Goal: Information Seeking & Learning: Understand process/instructions

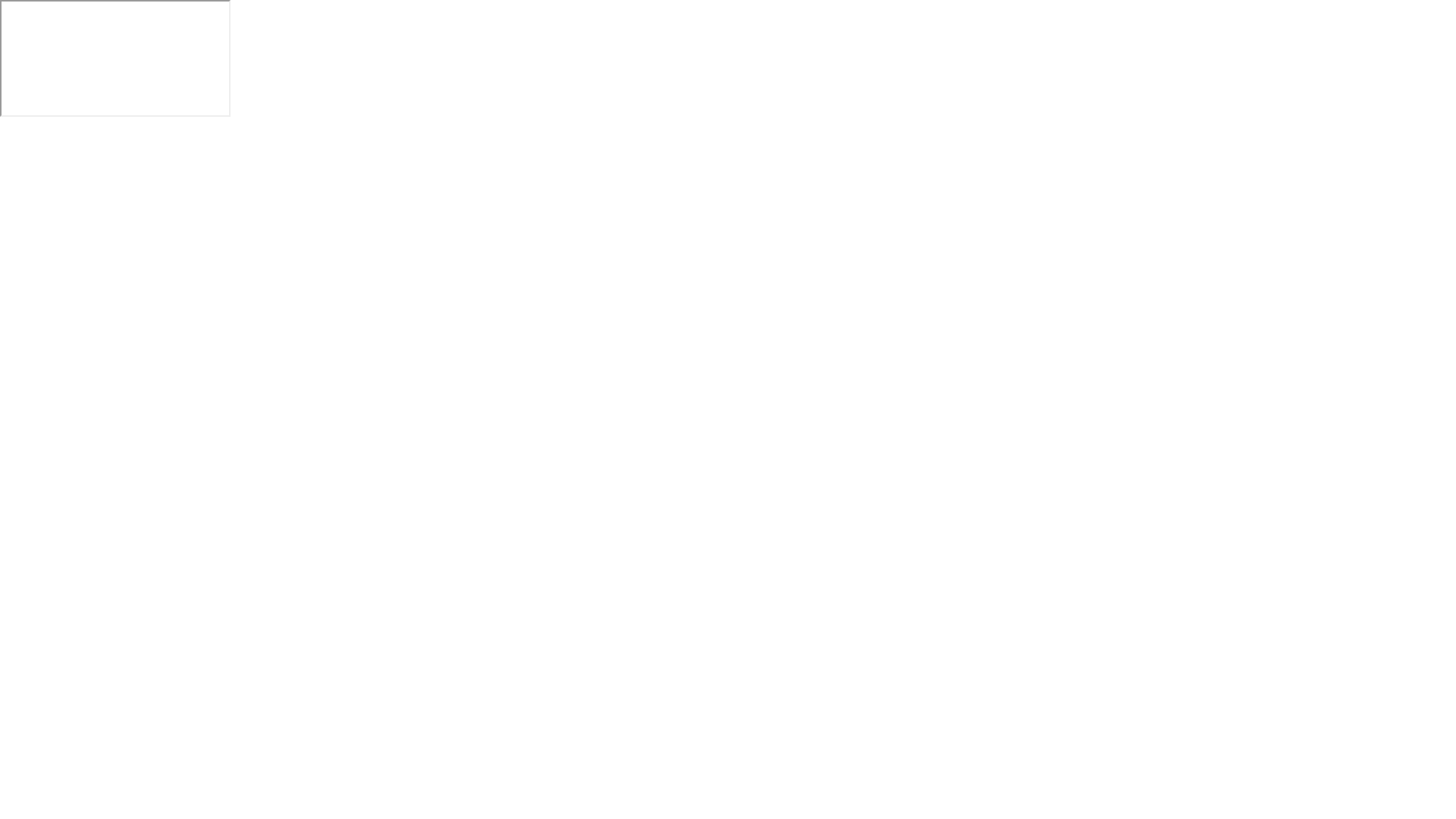
click icon
click at [639, 793] on button "Hide" at bounding box center [648, 794] width 39 height 39
click at [1401, 802] on div "Show" at bounding box center [1395, 807] width 21 height 9
click at [837, 795] on button "Exam Rules" at bounding box center [867, 794] width 81 height 13
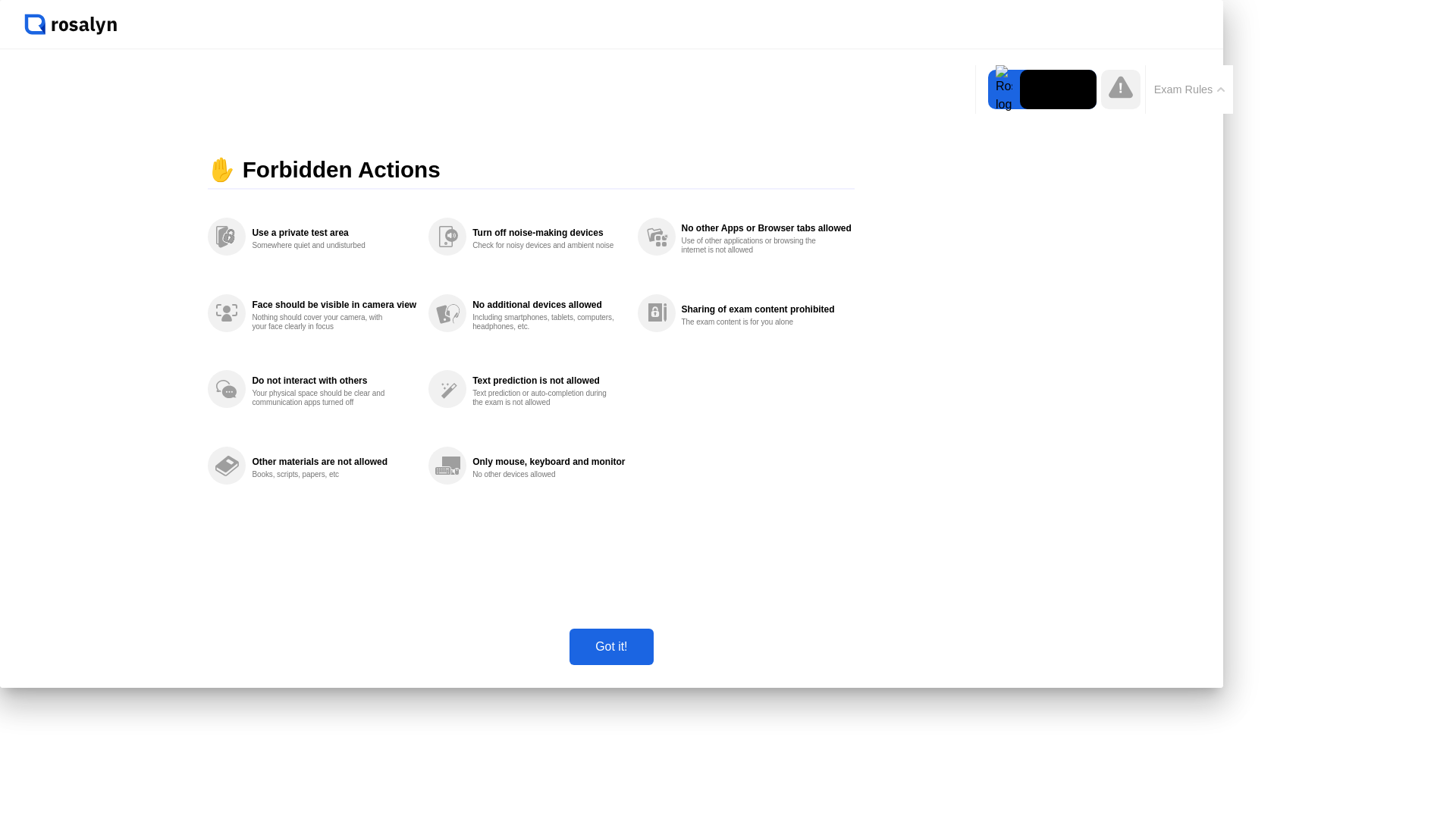
click at [648, 653] on div "Got it!" at bounding box center [610, 647] width 74 height 13
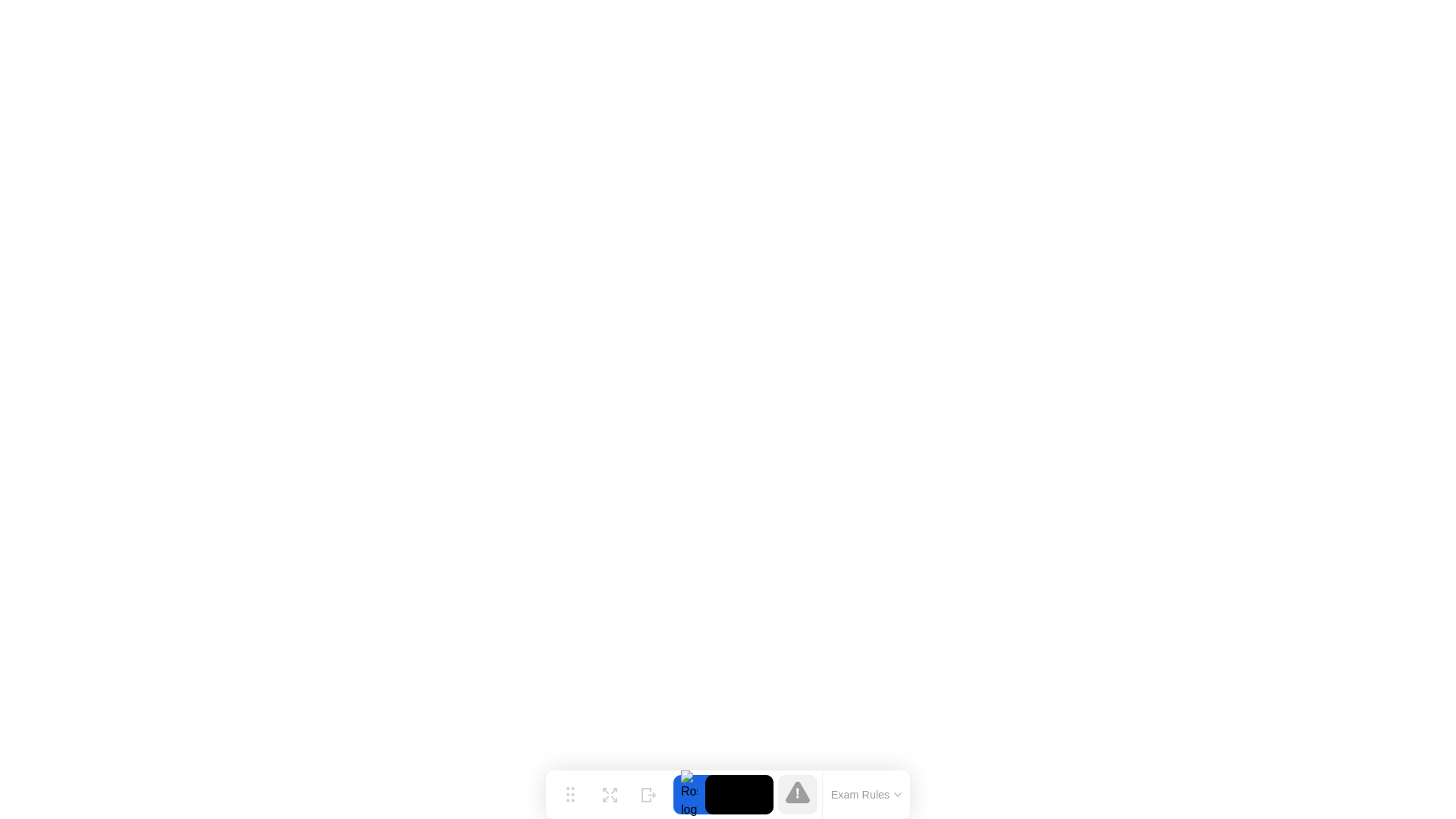
click at [793, 801] on icon at bounding box center [798, 792] width 24 height 22
click at [877, 797] on button "Exam Rules" at bounding box center [867, 794] width 81 height 13
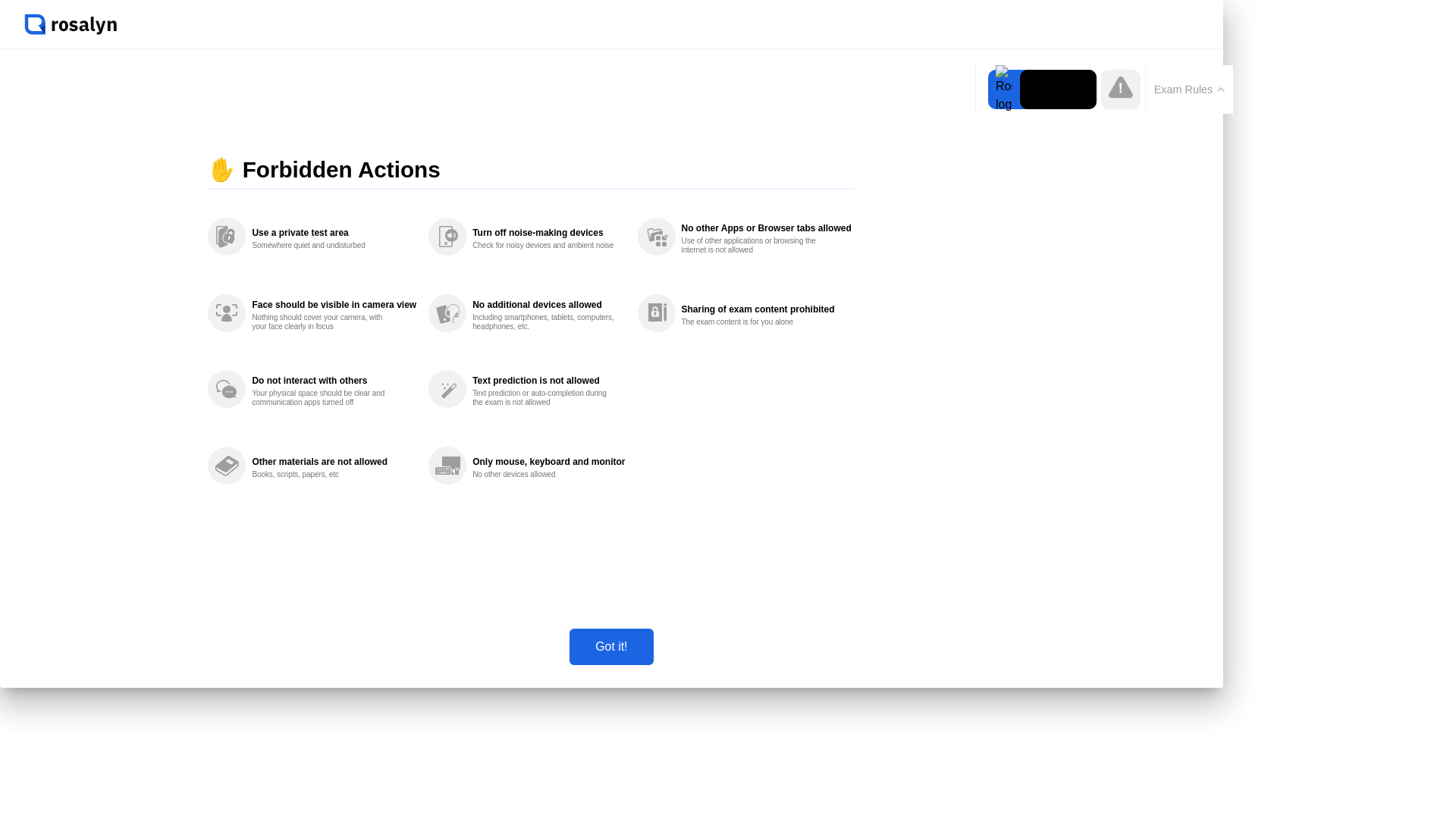
click at [648, 653] on div "Got it!" at bounding box center [610, 647] width 74 height 13
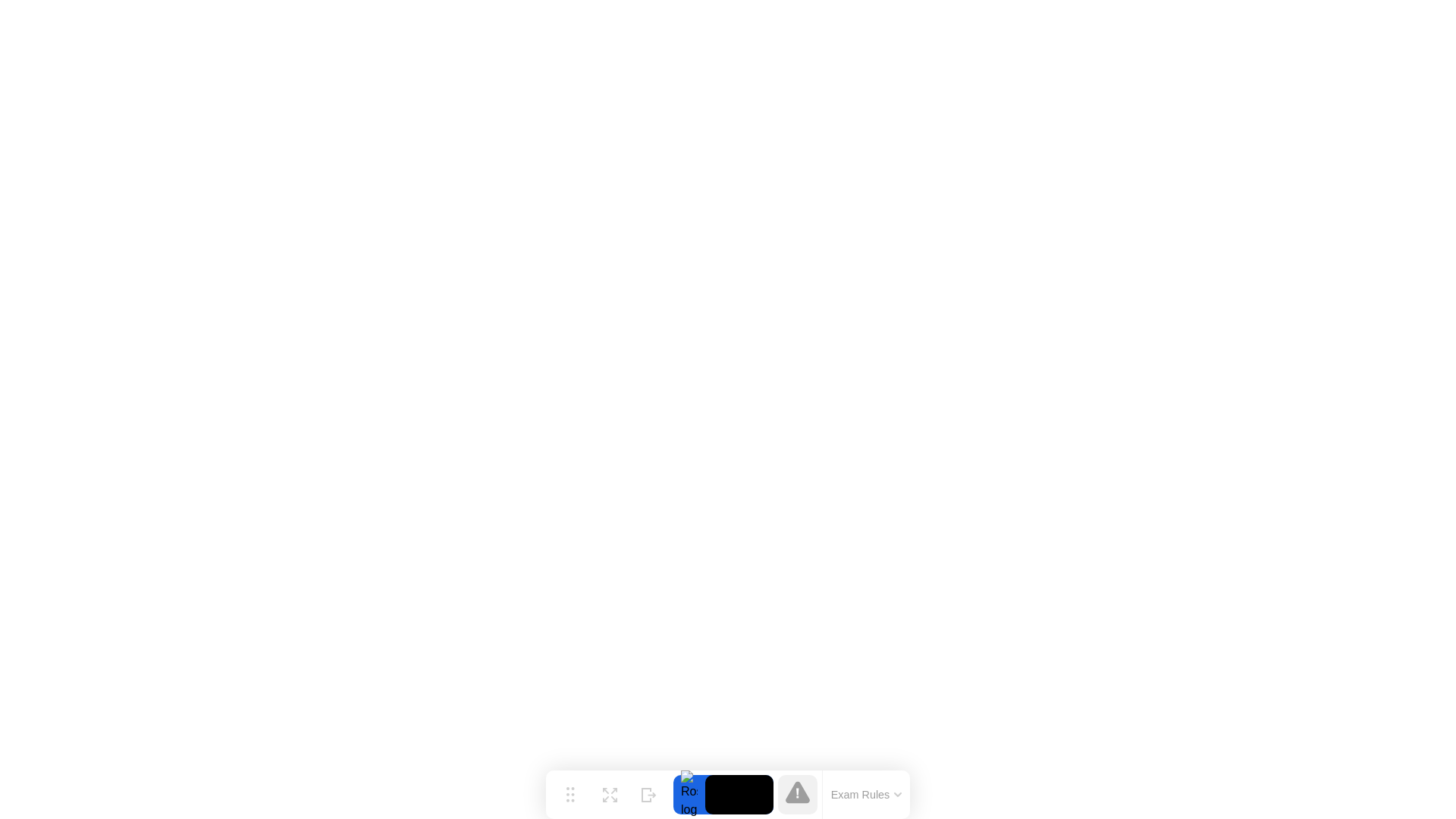
click at [691, 795] on div at bounding box center [689, 794] width 32 height 39
click at [649, 793] on icon at bounding box center [649, 788] width 15 height 14
click at [1394, 802] on div "Show" at bounding box center [1395, 807] width 21 height 9
click at [758, 786] on video at bounding box center [739, 794] width 68 height 39
click at [619, 793] on button "Expand" at bounding box center [609, 794] width 39 height 39
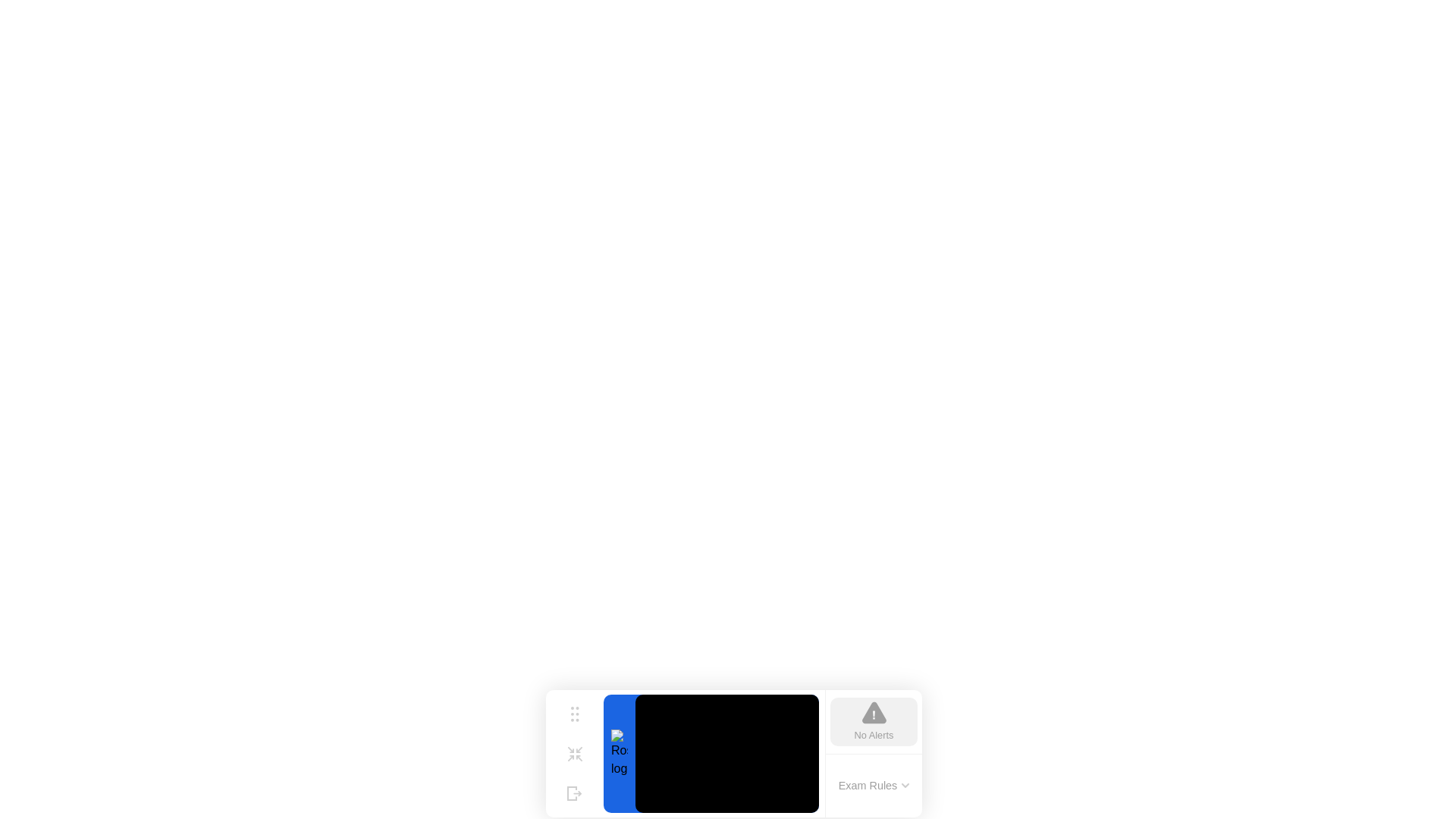
click at [621, 752] on div at bounding box center [619, 753] width 32 height 118
click at [704, 752] on video at bounding box center [727, 753] width 183 height 118
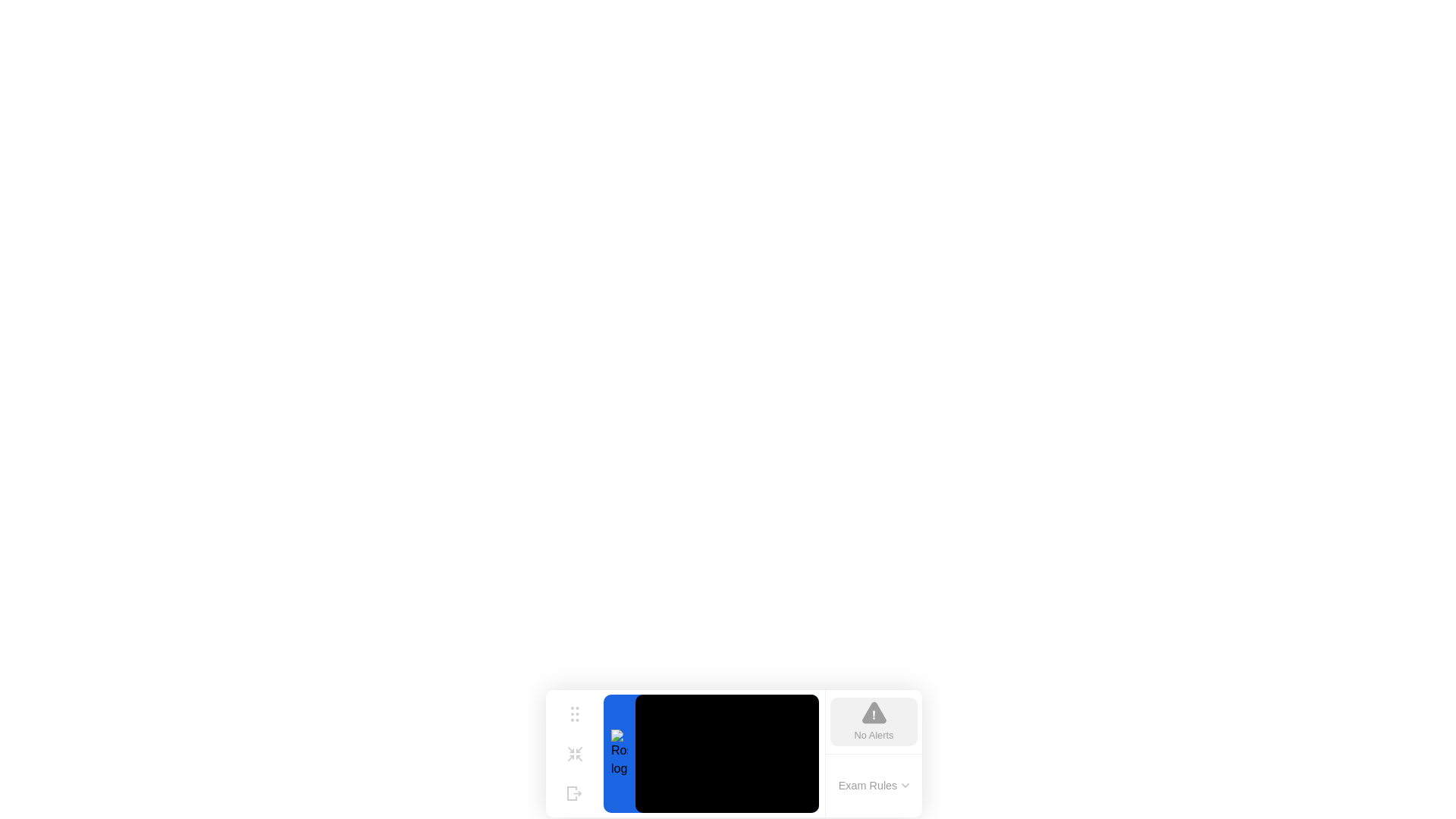
click at [704, 752] on video at bounding box center [727, 753] width 183 height 118
click at [574, 722] on div "Move" at bounding box center [575, 726] width 20 height 9
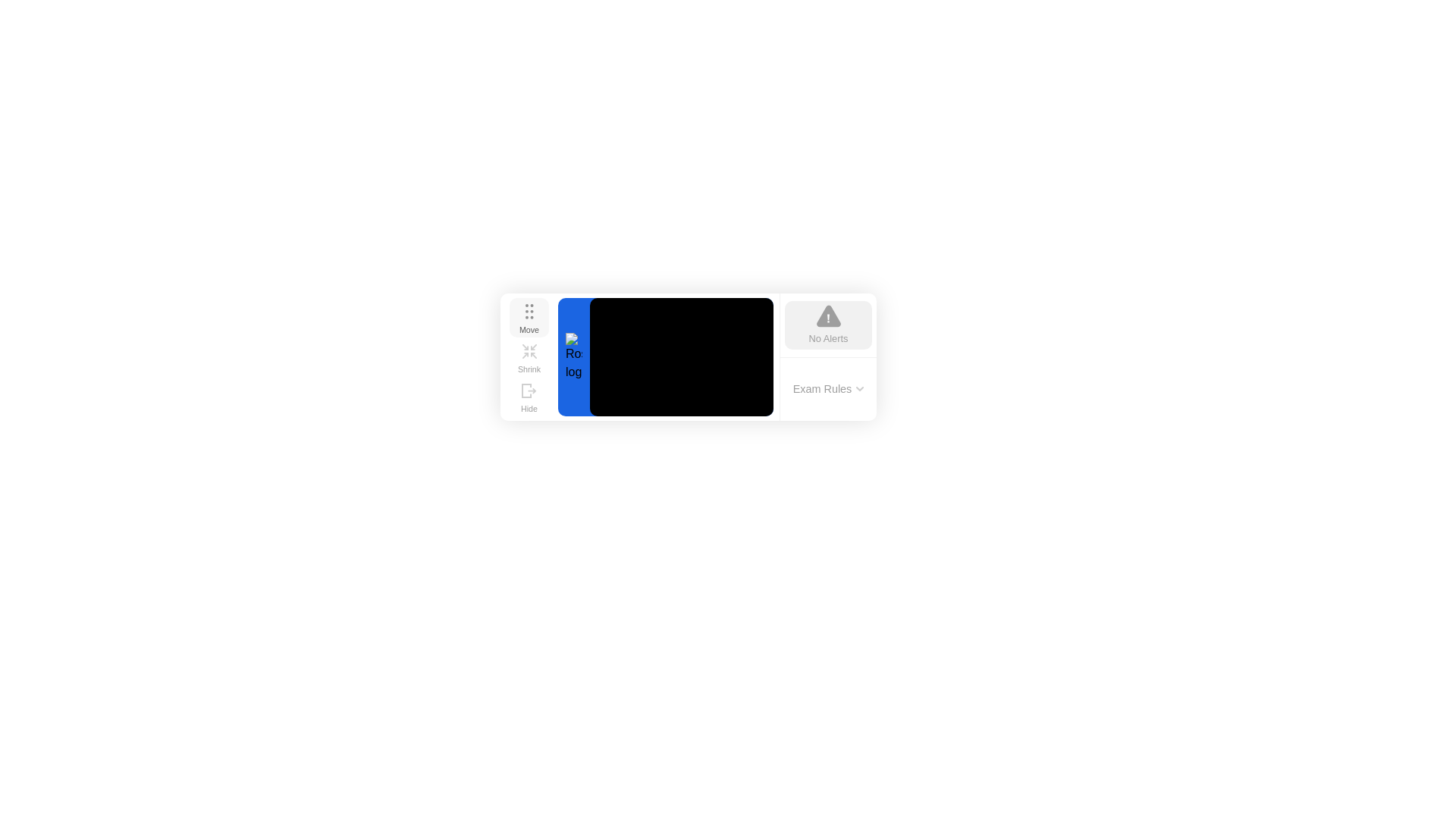
drag, startPoint x: 574, startPoint y: 716, endPoint x: 529, endPoint y: 313, distance: 405.5
click at [529, 325] on div "Move" at bounding box center [529, 330] width 20 height 9
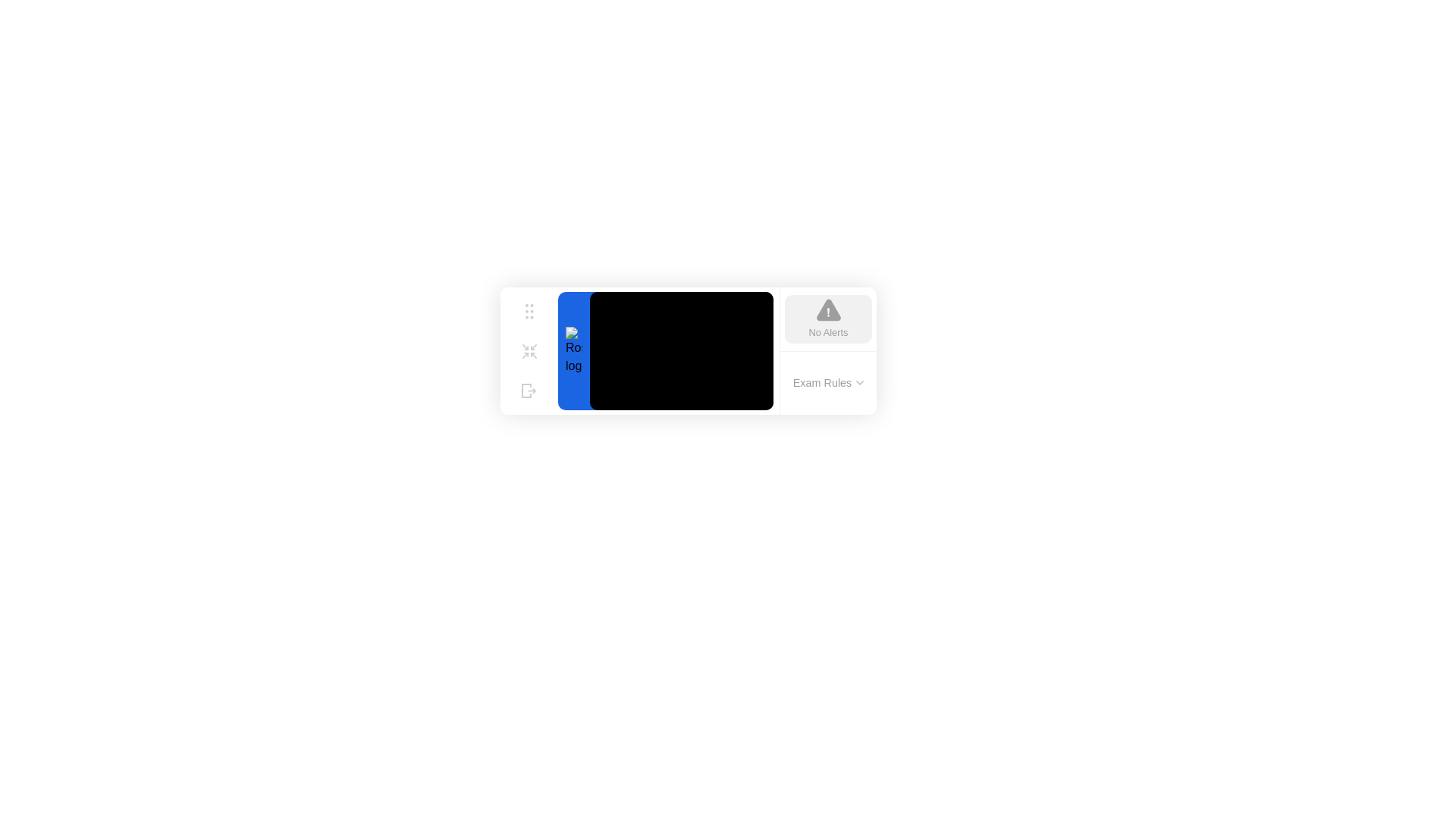
click at [836, 380] on button "Exam Rules" at bounding box center [828, 383] width 81 height 13
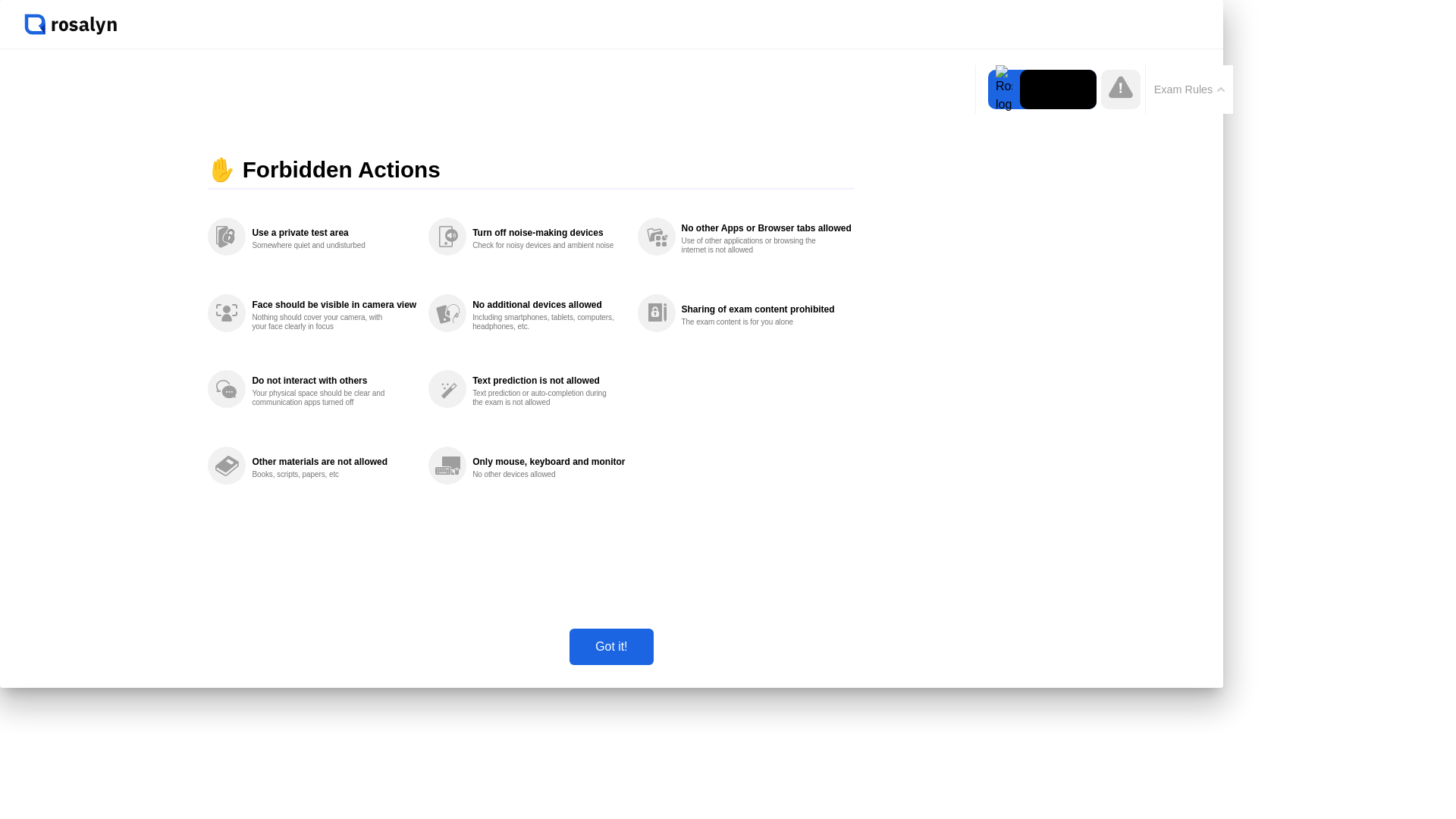
click at [1195, 89] on button "Exam Rules" at bounding box center [1190, 89] width 81 height 13
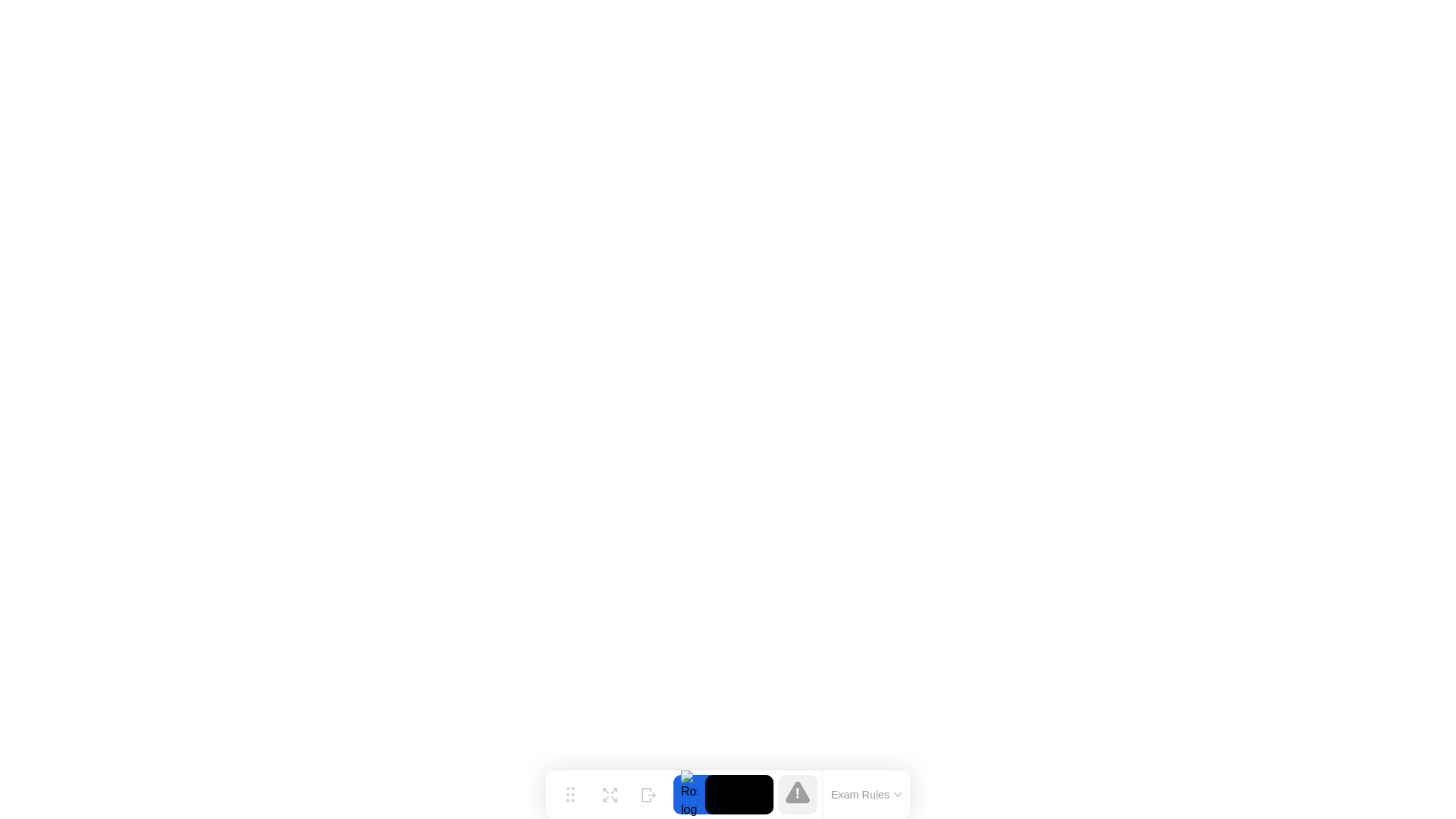
click at [868, 782] on div "Exam Rules" at bounding box center [866, 794] width 88 height 48
click at [863, 789] on button "Exam Rules" at bounding box center [867, 794] width 81 height 13
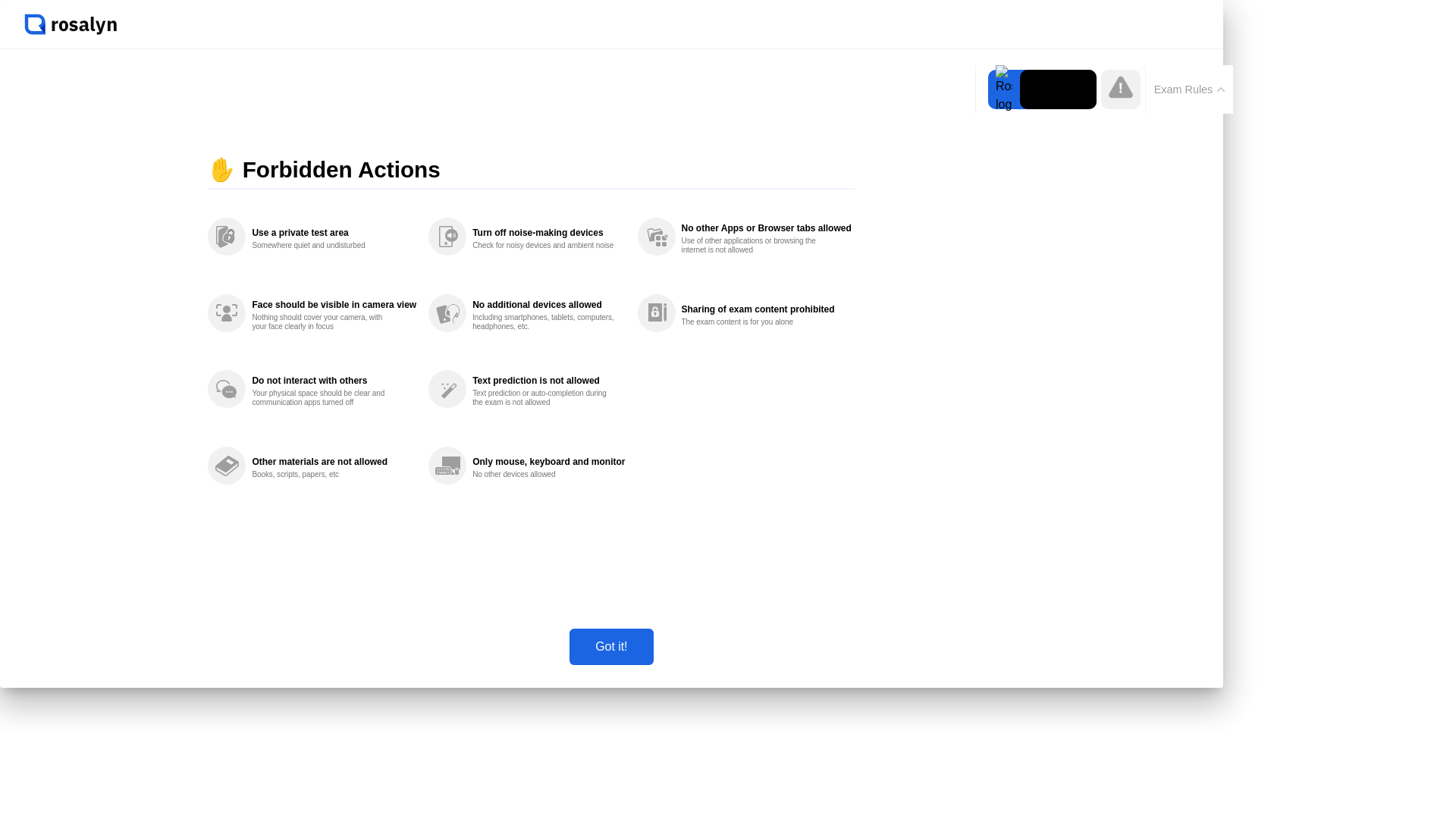
click at [648, 653] on div "Got it!" at bounding box center [610, 647] width 74 height 13
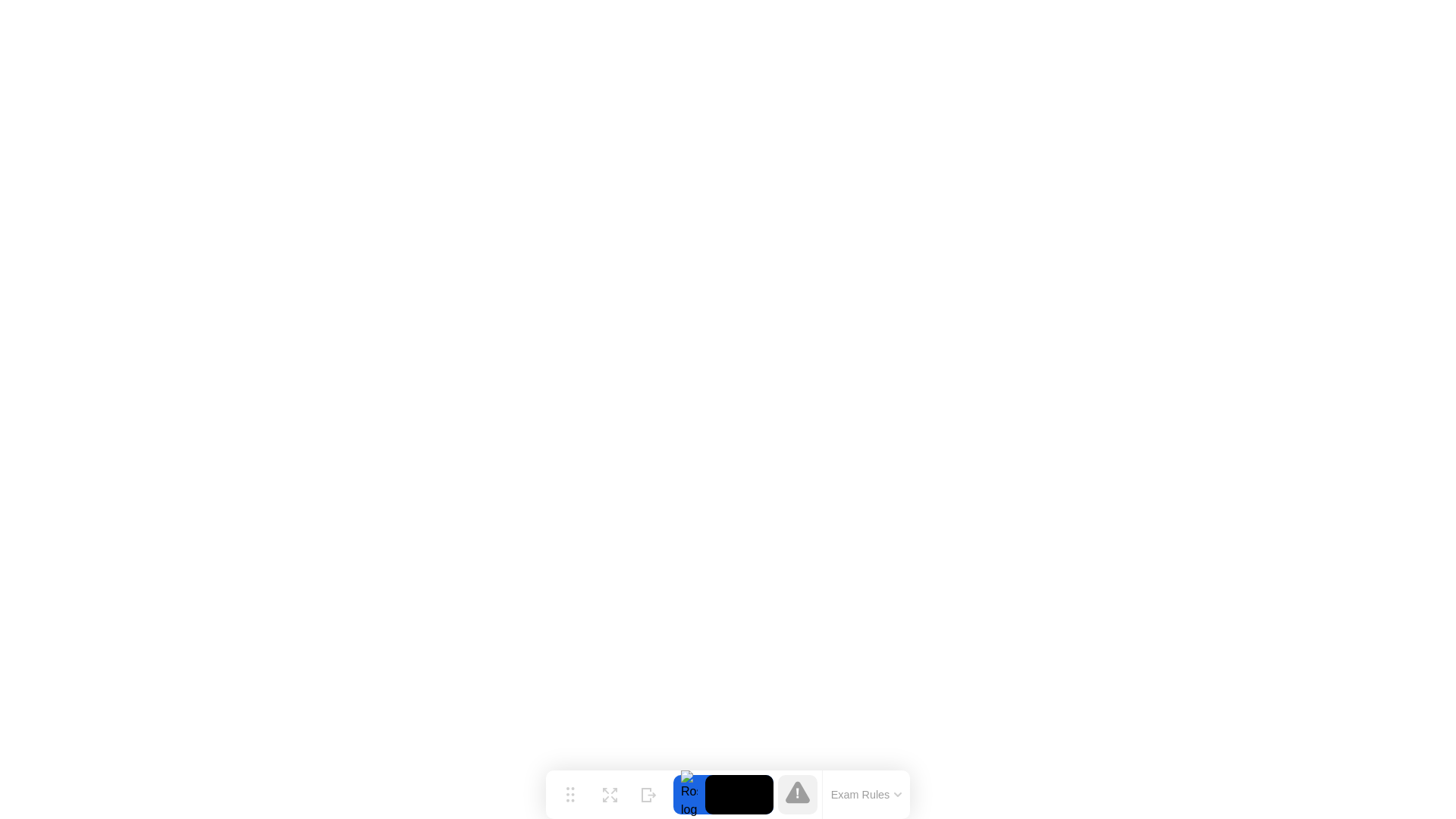
click at [726, 791] on video at bounding box center [739, 794] width 68 height 39
click at [648, 795] on icon at bounding box center [646, 794] width 8 height 12
click at [1404, 802] on div "Show" at bounding box center [1395, 807] width 21 height 9
click at [659, 797] on button "Hide" at bounding box center [648, 794] width 39 height 39
click at [658, 802] on div "Show" at bounding box center [649, 807] width 17 height 9
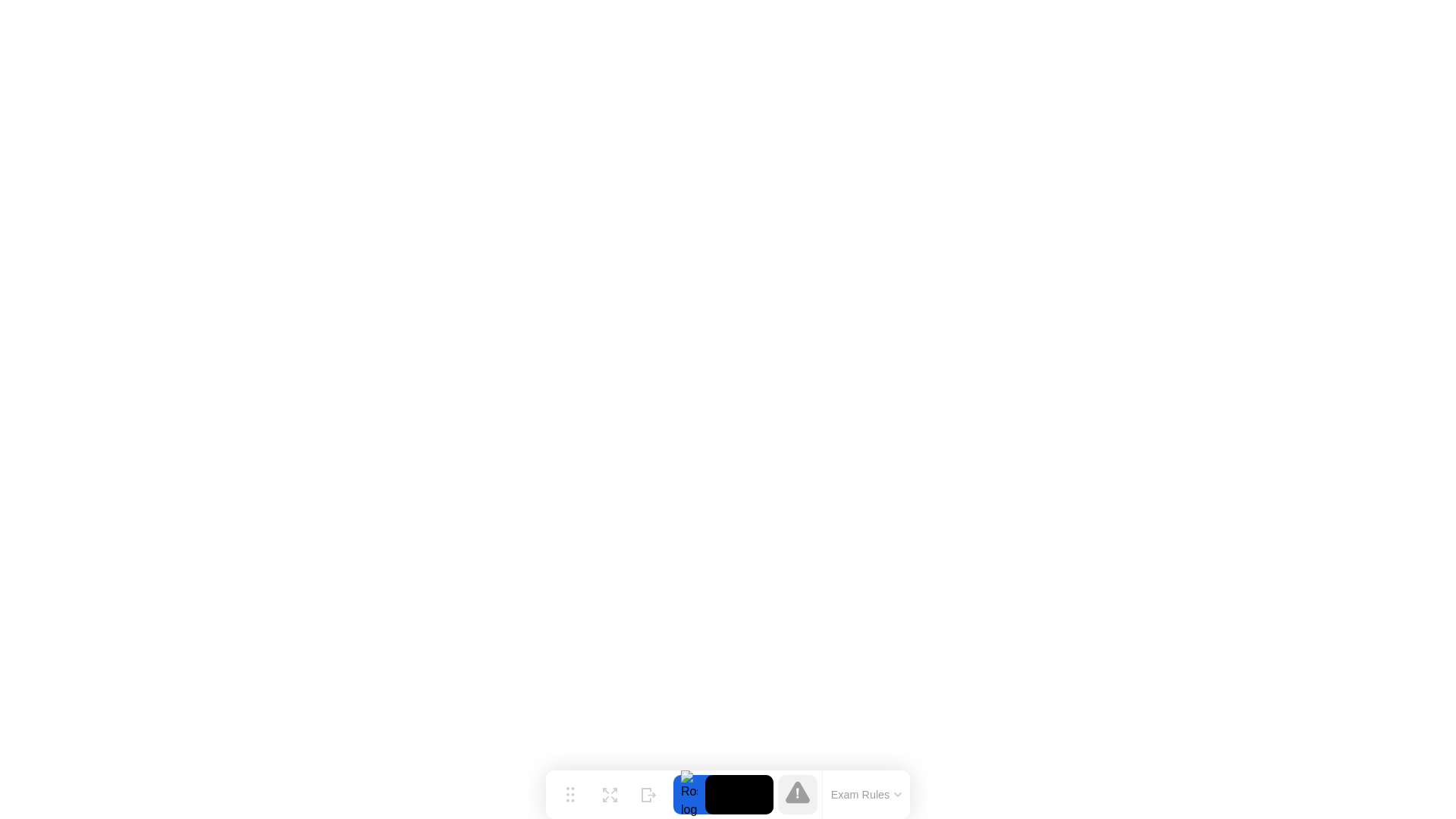
click at [750, 795] on video at bounding box center [739, 794] width 68 height 39
click at [616, 802] on div "Expand" at bounding box center [609, 807] width 27 height 9
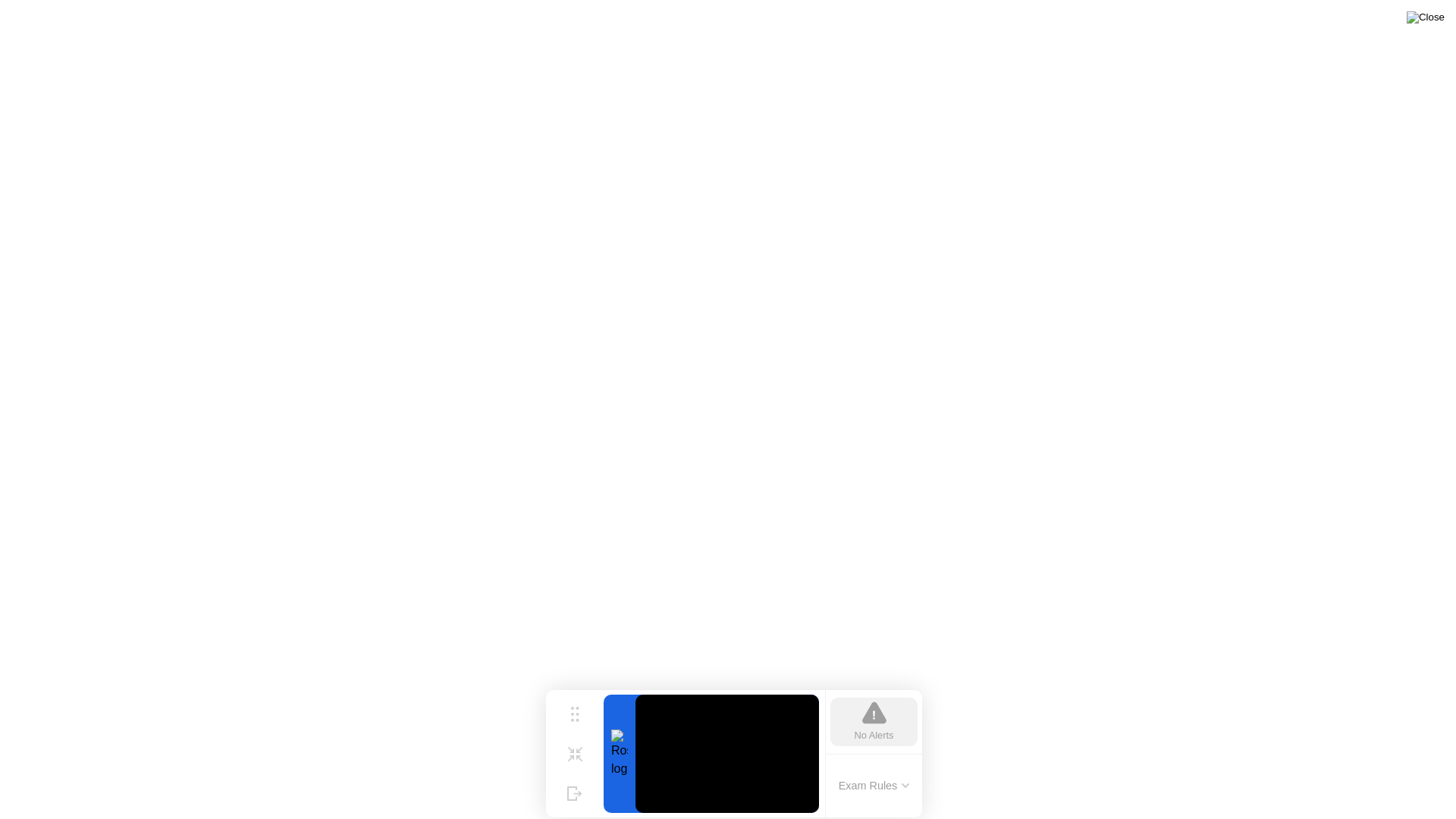
click at [1439, 16] on img at bounding box center [1426, 17] width 38 height 12
